Goal: Check status

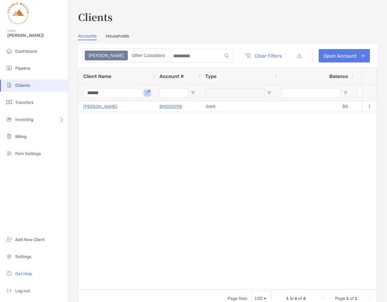
click at [113, 92] on input "******" at bounding box center [112, 93] width 59 height 10
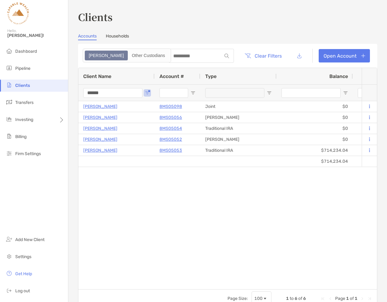
click at [113, 92] on input "******" at bounding box center [112, 93] width 59 height 10
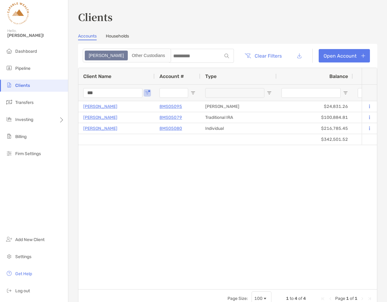
click at [101, 94] on input "***" at bounding box center [112, 93] width 59 height 10
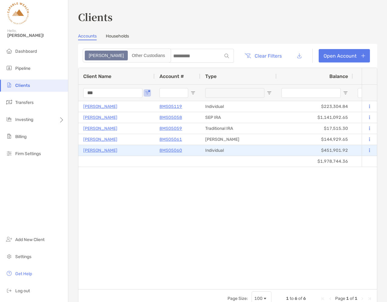
type input "***"
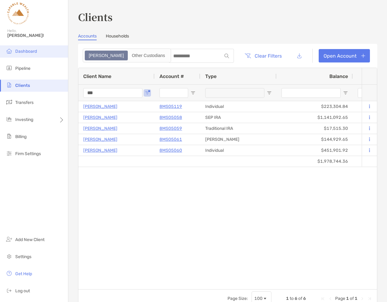
click at [25, 49] on span "Dashboard" at bounding box center [26, 51] width 22 height 5
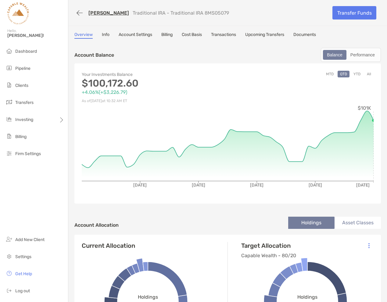
click at [231, 34] on link "Transactions" at bounding box center [223, 35] width 25 height 7
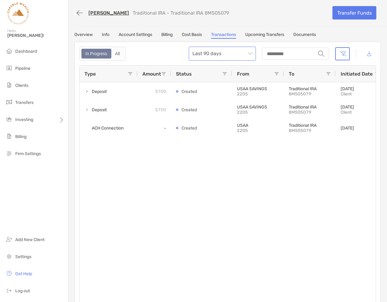
click at [252, 53] on div "Last 90 days" at bounding box center [222, 54] width 67 height 14
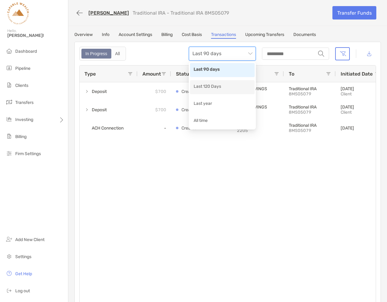
click at [225, 87] on div "Last 120 Days" at bounding box center [221, 87] width 57 height 8
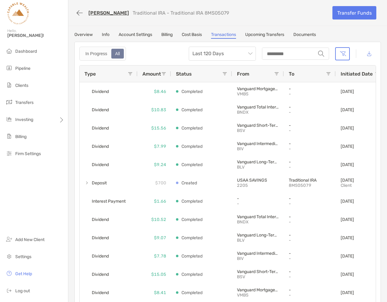
click at [129, 74] on span at bounding box center [130, 73] width 5 height 5
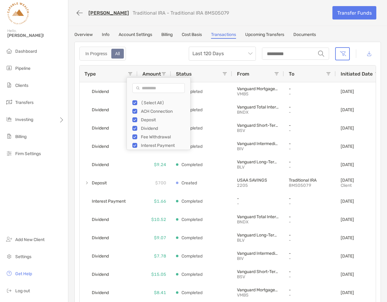
scroll to position [0, 0]
click at [133, 99] on div "(Select All)" at bounding box center [161, 102] width 58 height 9
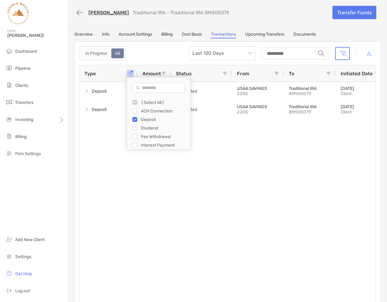
click at [123, 174] on div "Deposit $700 Created USAA SAVINGS 2205 Traditional IRA 8MS05079 07/18/2025 Clie…" at bounding box center [228, 194] width 296 height 224
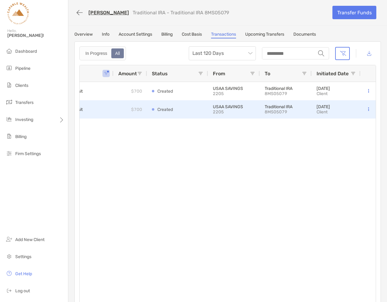
scroll to position [0, 0]
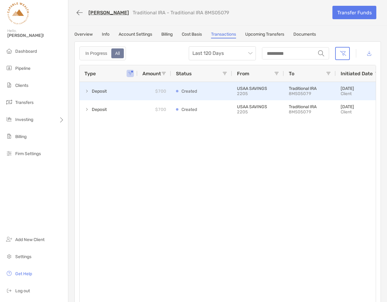
click at [84, 91] on span at bounding box center [86, 91] width 5 height 5
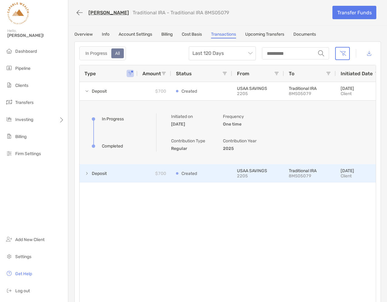
click at [86, 173] on span at bounding box center [86, 173] width 5 height 5
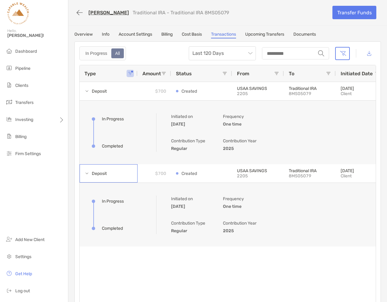
scroll to position [0, 24]
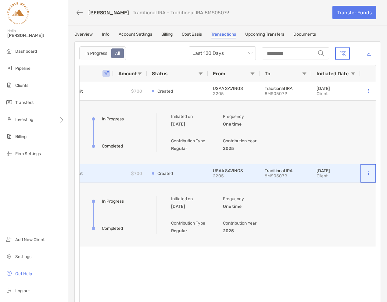
click at [370, 173] on button at bounding box center [368, 173] width 6 height 6
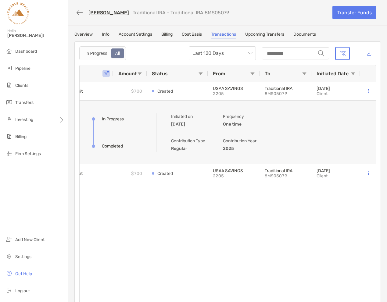
click at [318, 144] on div "In Progress Completed Created Initiated on 07/18/2025 Frequency One time Contri…" at bounding box center [228, 133] width 284 height 40
click at [272, 224] on div "Deposit $700 Created USAA SAVINGS 2205 Traditional IRA 8MS05079 07/18/2025 Clie…" at bounding box center [228, 194] width 296 height 224
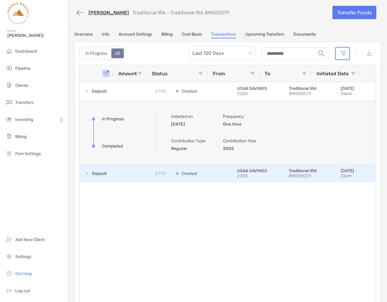
scroll to position [0, 0]
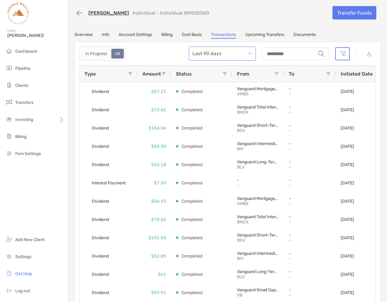
click at [212, 53] on span "Last 90 days" at bounding box center [222, 53] width 60 height 13
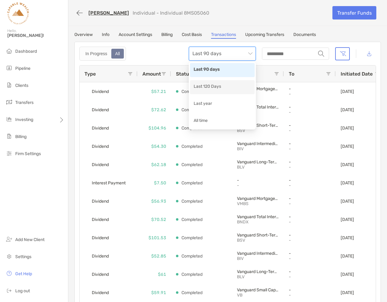
click at [211, 86] on div "Last 120 Days" at bounding box center [221, 87] width 57 height 8
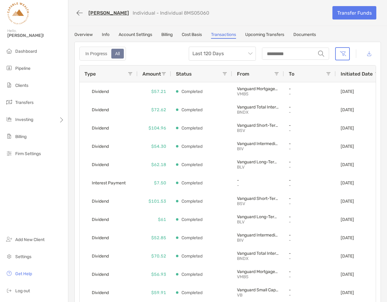
click at [127, 73] on div "Type" at bounding box center [105, 74] width 43 height 16
click at [129, 73] on span at bounding box center [130, 73] width 5 height 5
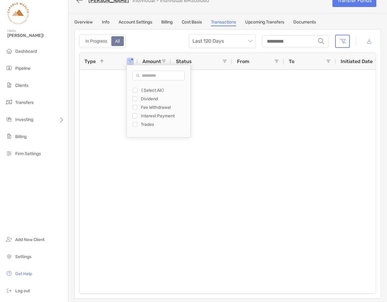
scroll to position [12, 0]
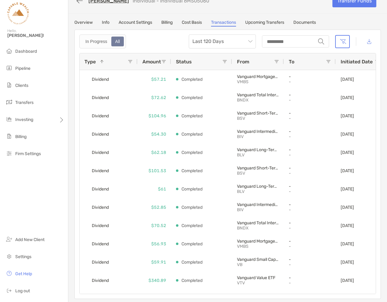
click at [150, 37] on div "In Progress All Last 120 Days string" at bounding box center [227, 41] width 296 height 14
click at [249, 43] on span "Last 120 Days" at bounding box center [222, 41] width 60 height 13
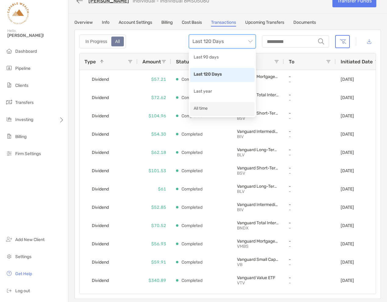
click at [208, 108] on div "All time" at bounding box center [221, 109] width 57 height 8
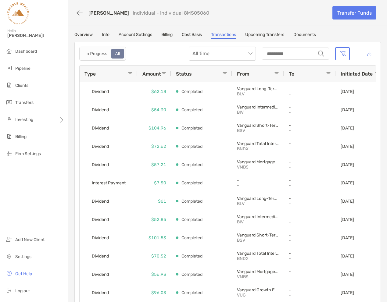
click at [130, 73] on span at bounding box center [130, 73] width 5 height 5
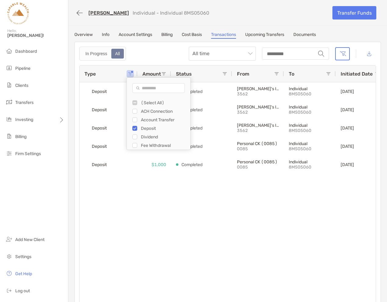
click at [142, 196] on div "Deposit $100,000 Completed [PERSON_NAME]'s IS CK (3562) 3562 Individual 8MS0506…" at bounding box center [228, 194] width 296 height 224
